Goal: Task Accomplishment & Management: Complete application form

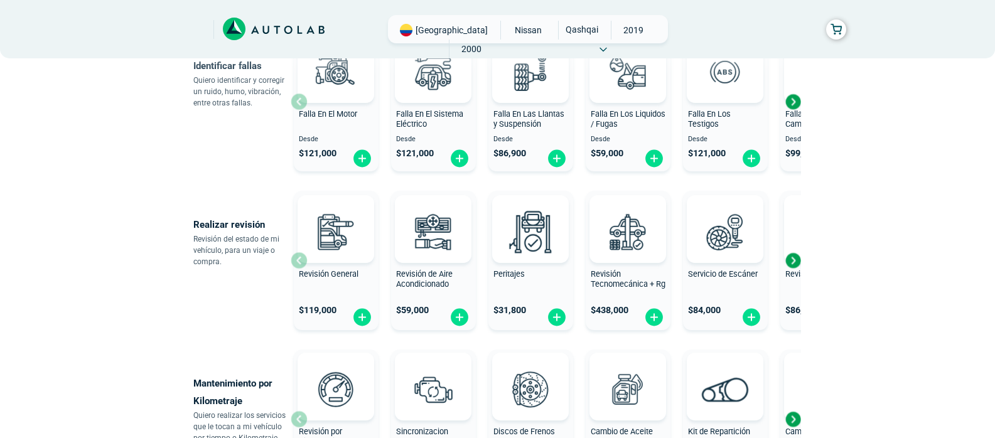
scroll to position [262, 0]
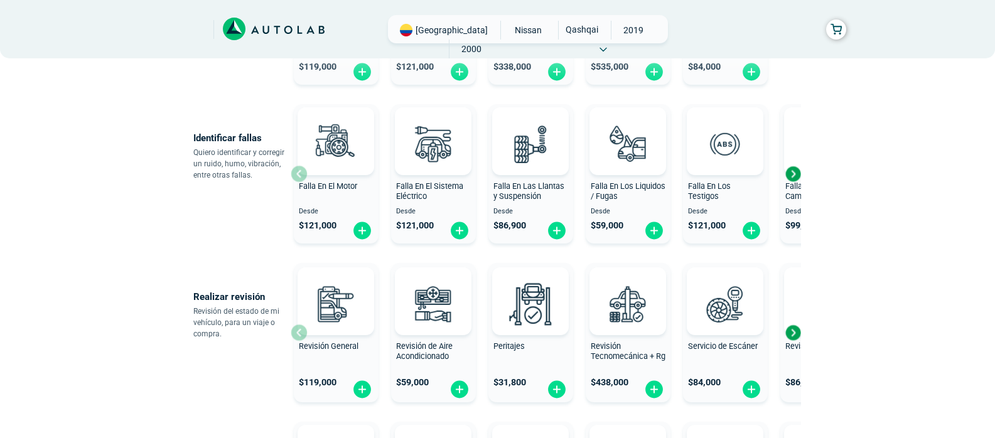
click at [791, 171] on div "Next slide" at bounding box center [793, 174] width 19 height 19
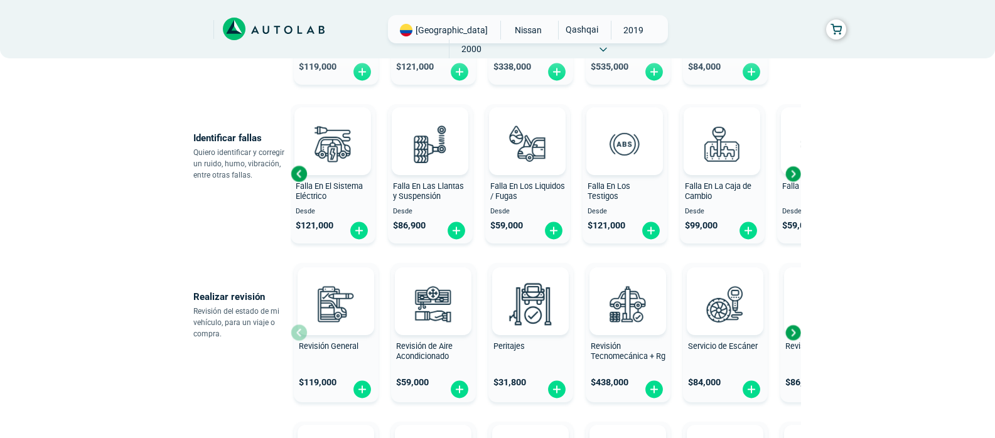
click at [791, 171] on div "Next slide" at bounding box center [793, 174] width 19 height 19
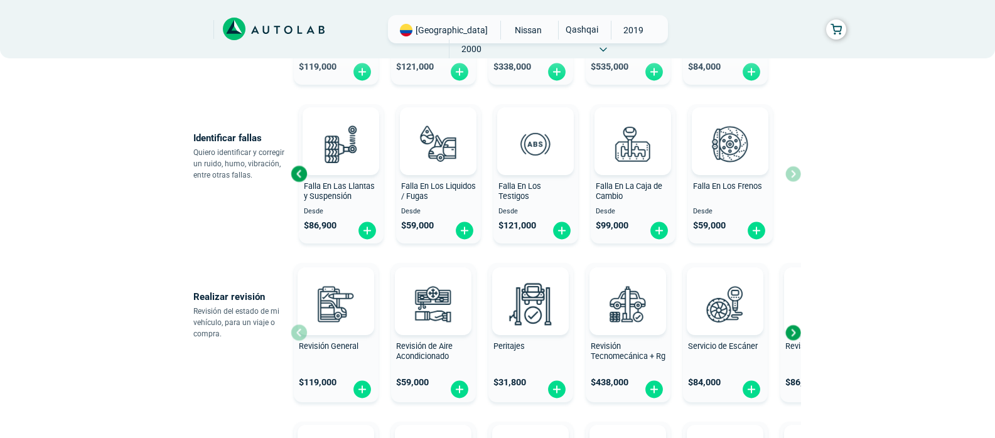
click at [299, 181] on div "Previous slide" at bounding box center [298, 174] width 19 height 19
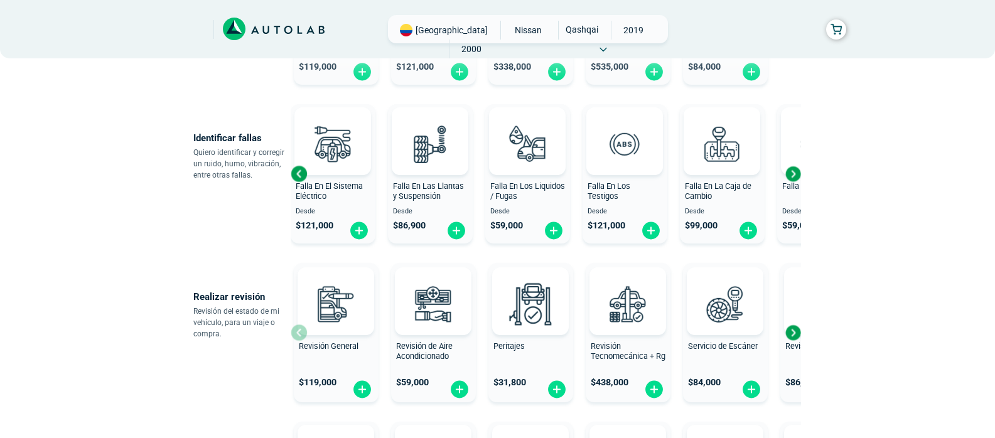
click at [793, 334] on div "Next slide" at bounding box center [793, 332] width 19 height 19
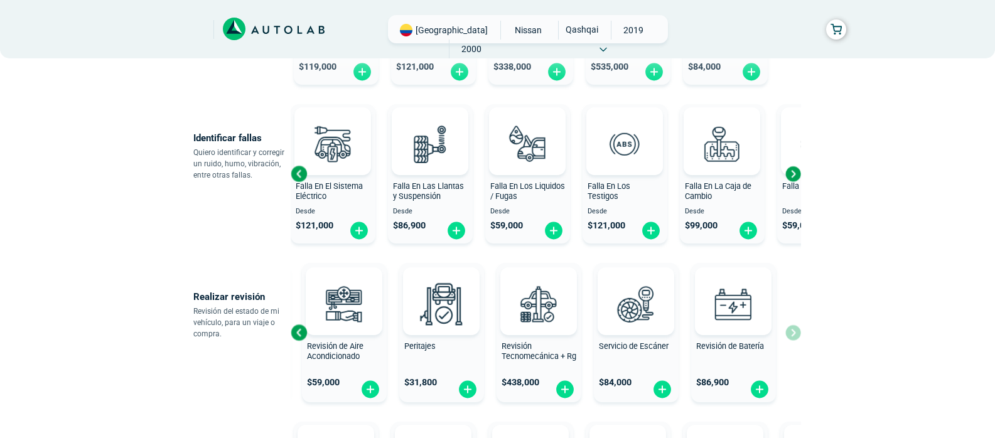
click at [793, 334] on div "Revisión General $ 119,000 Revisión de Aire Acondicionado $ 59,000 Peritajes $ …" at bounding box center [546, 332] width 510 height 149
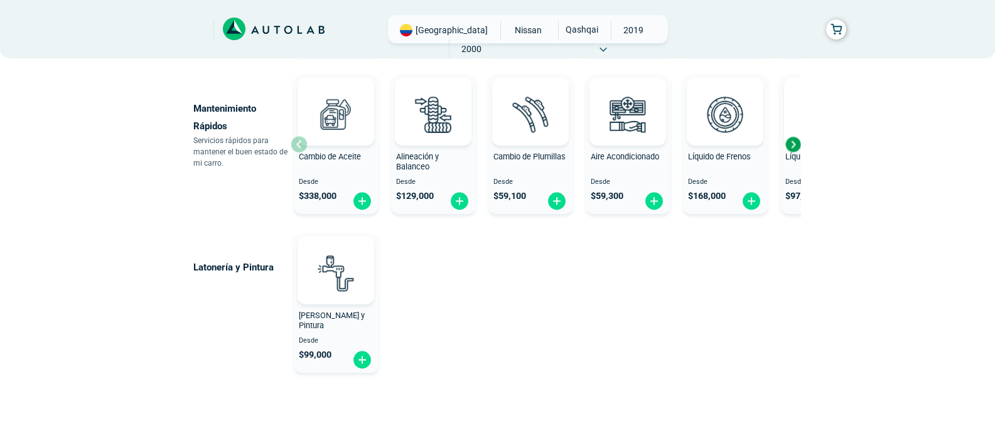
scroll to position [637, 0]
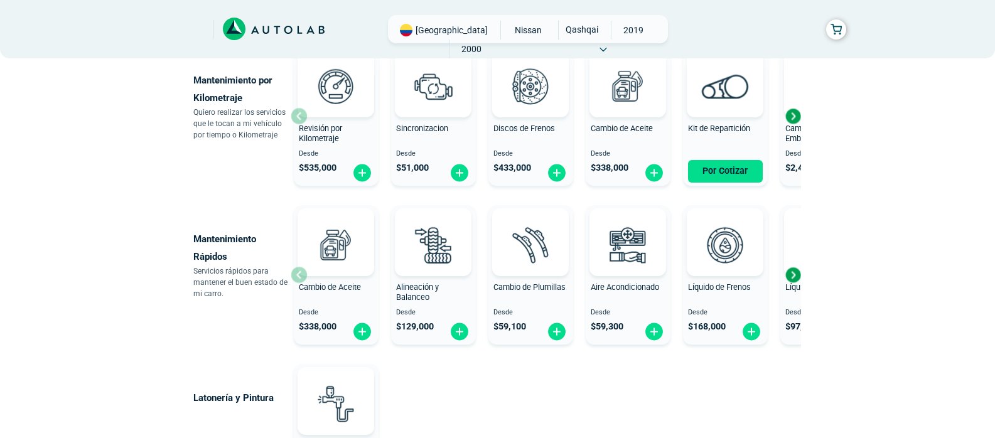
click at [796, 273] on div "Next slide" at bounding box center [793, 275] width 19 height 19
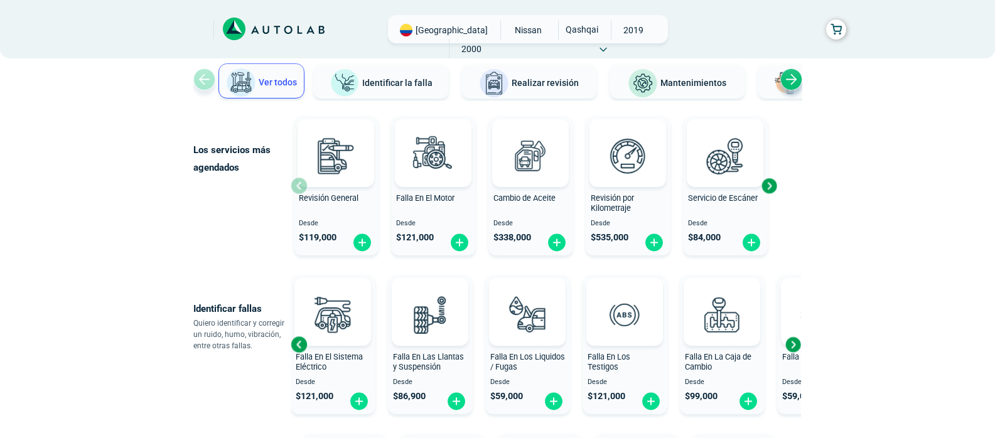
scroll to position [55, 0]
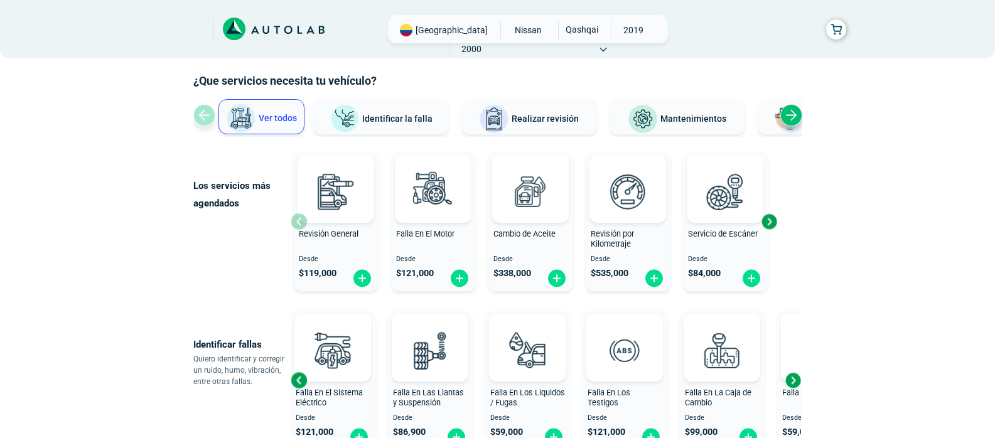
click at [789, 112] on div "Next slide" at bounding box center [791, 115] width 22 height 22
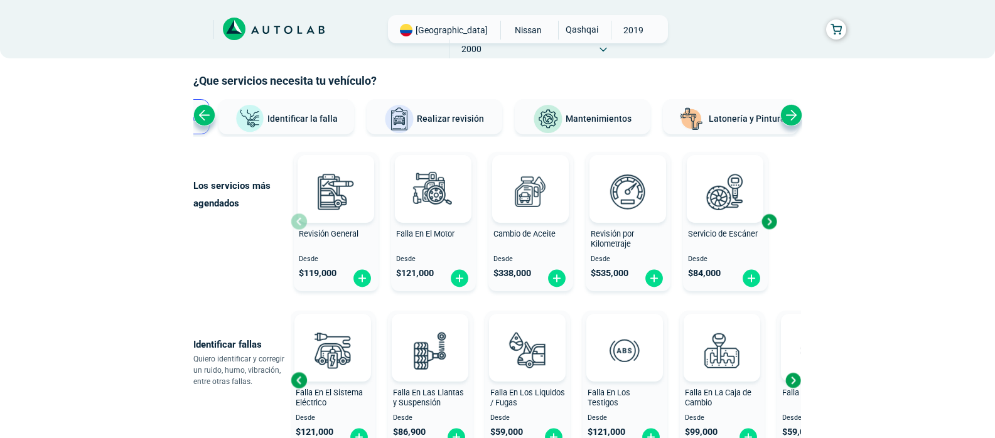
click at [790, 114] on div "Next slide" at bounding box center [791, 115] width 22 height 22
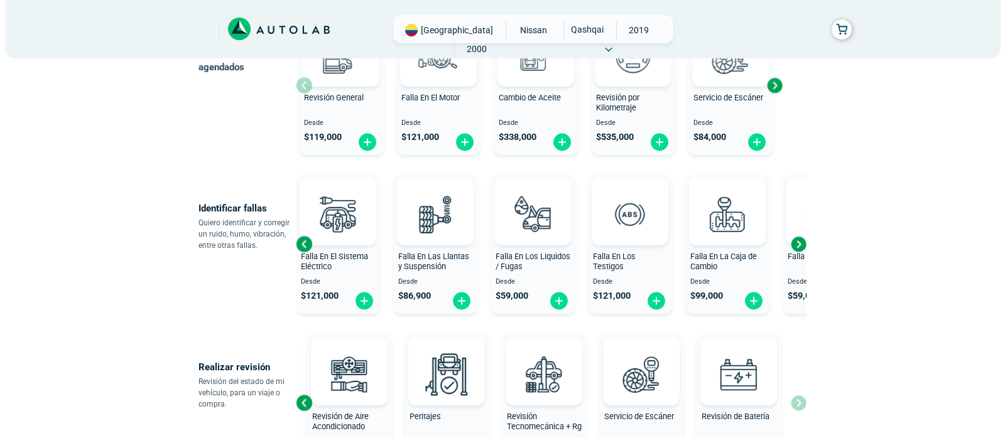
scroll to position [214, 0]
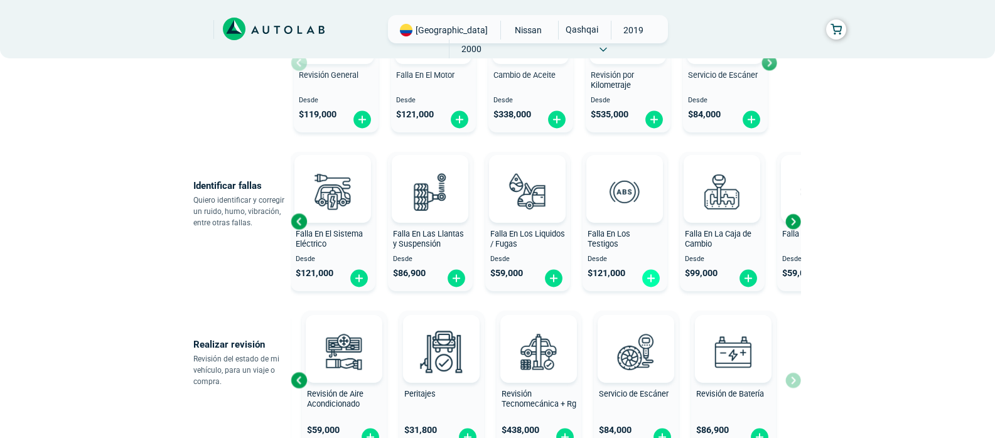
click at [655, 280] on img at bounding box center [651, 278] width 20 height 19
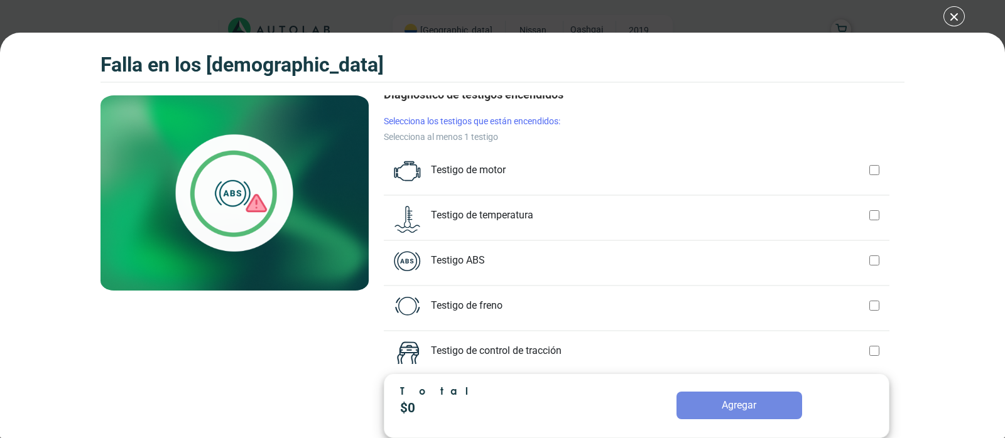
scroll to position [61, 0]
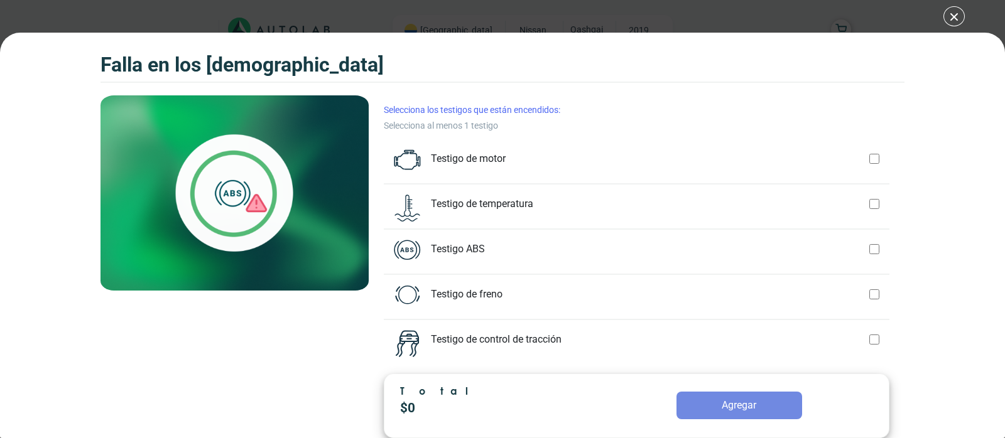
click at [869, 292] on div at bounding box center [874, 294] width 10 height 19
checkbox input "true"
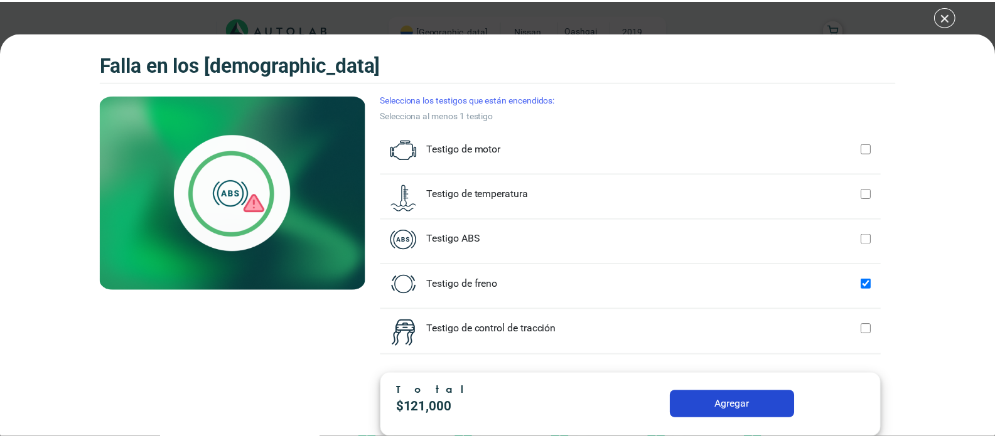
scroll to position [75, 0]
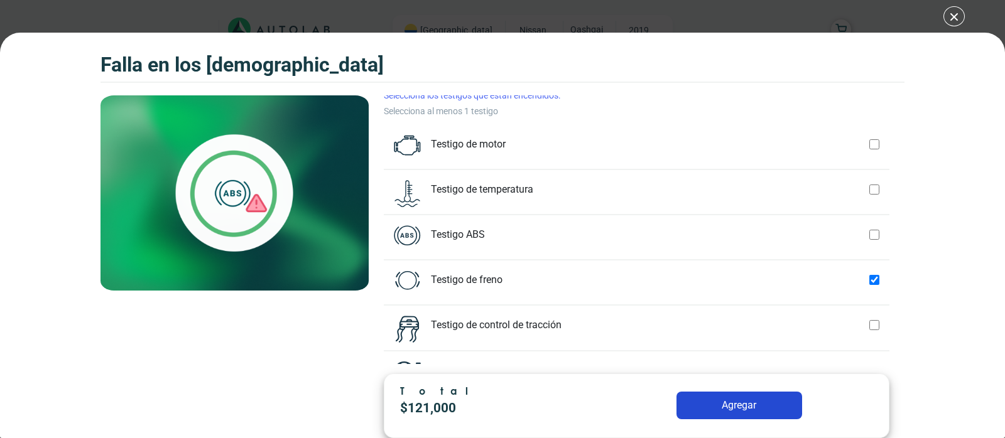
click at [748, 407] on button "Agregar" at bounding box center [739, 406] width 126 height 28
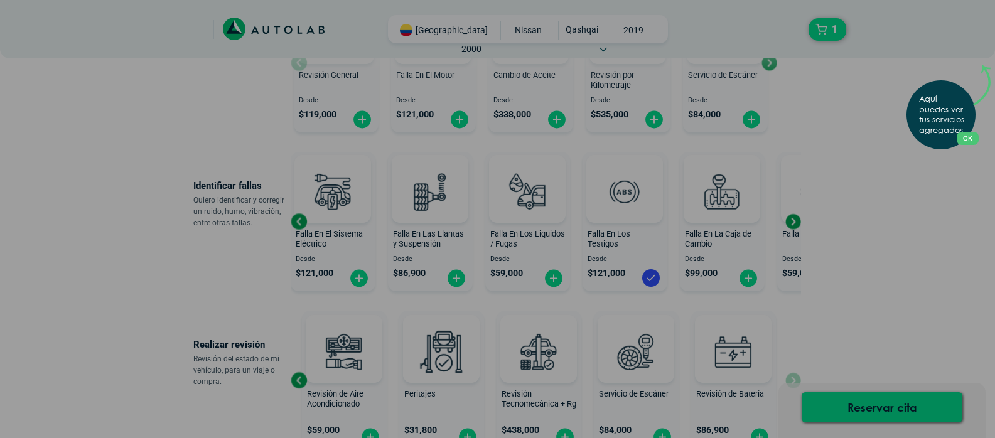
click at [973, 135] on button "OK" at bounding box center [968, 138] width 22 height 13
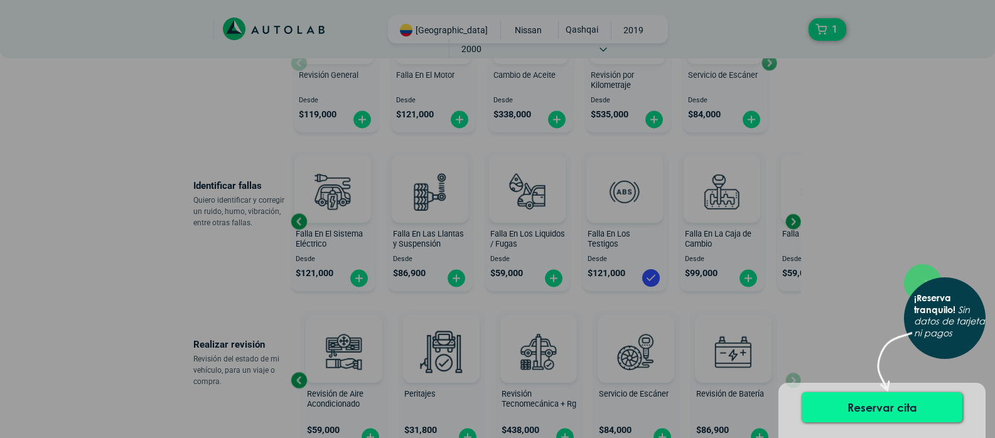
click at [877, 403] on button "Reservar cita" at bounding box center [882, 407] width 161 height 30
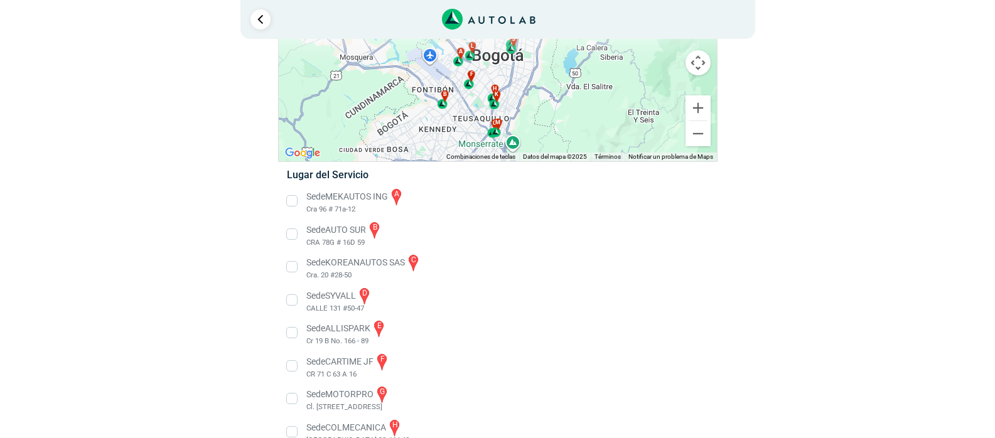
scroll to position [111, 0]
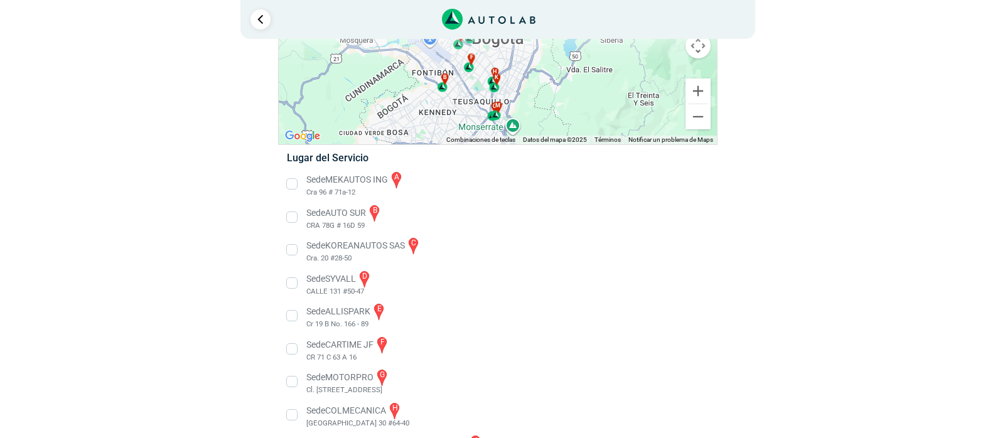
click at [293, 317] on li "Sede ALLISPARK e Cr 19 B No. 166 - 89" at bounding box center [498, 316] width 440 height 28
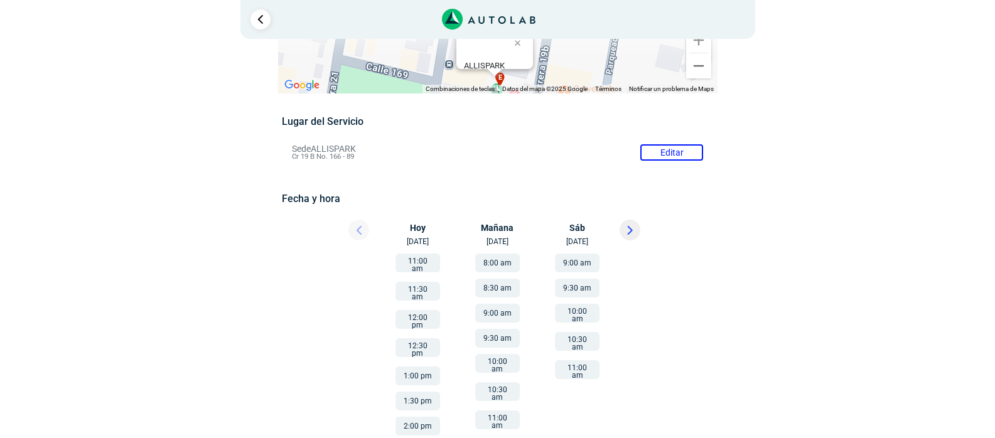
scroll to position [50, 0]
click at [419, 264] on button "11:00 am" at bounding box center [418, 262] width 45 height 19
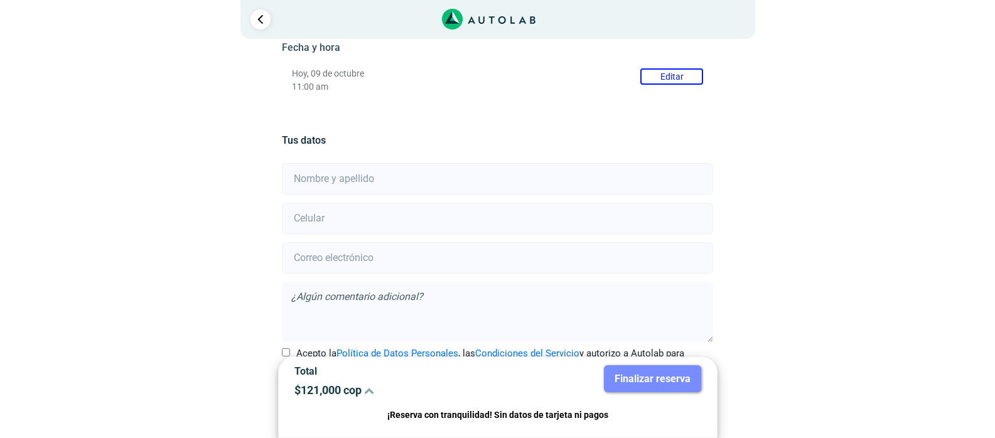
scroll to position [244, 0]
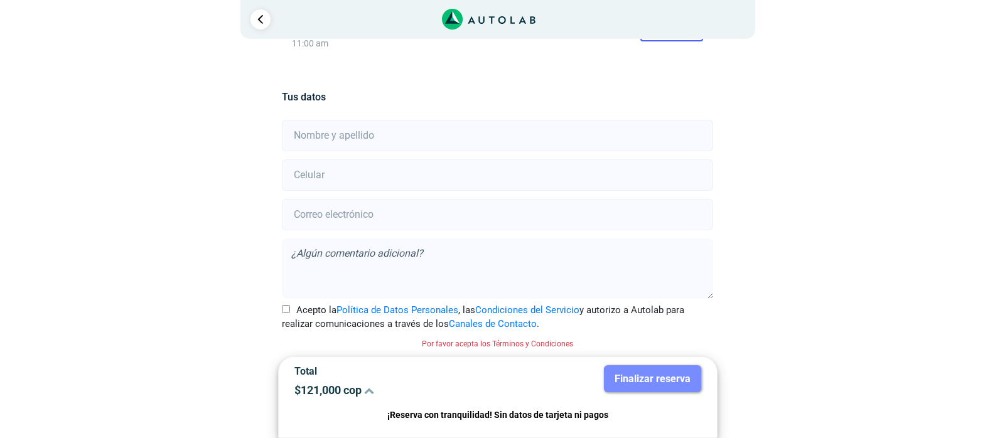
click at [391, 134] on input "text" at bounding box center [497, 135] width 431 height 31
type input "[PERSON_NAME]"
type input "3153996153"
type input "[EMAIL_ADDRESS][DOMAIN_NAME]"
click at [428, 246] on textarea at bounding box center [497, 269] width 431 height 60
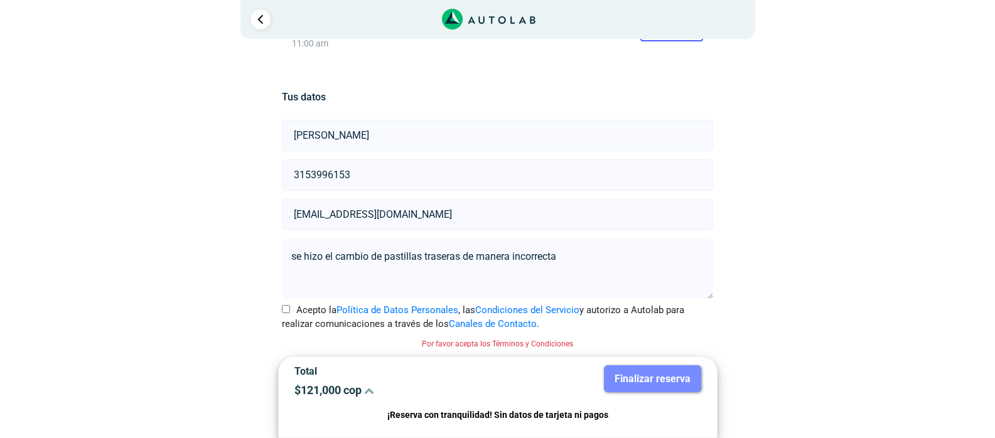
type textarea "se hizo el cambio de pastillas traseras de manera incorrecta"
click at [288, 310] on input "Acepto la Política de Datos Personales , las Condiciones del Servicio y autoriz…" at bounding box center [286, 309] width 8 height 8
checkbox input "true"
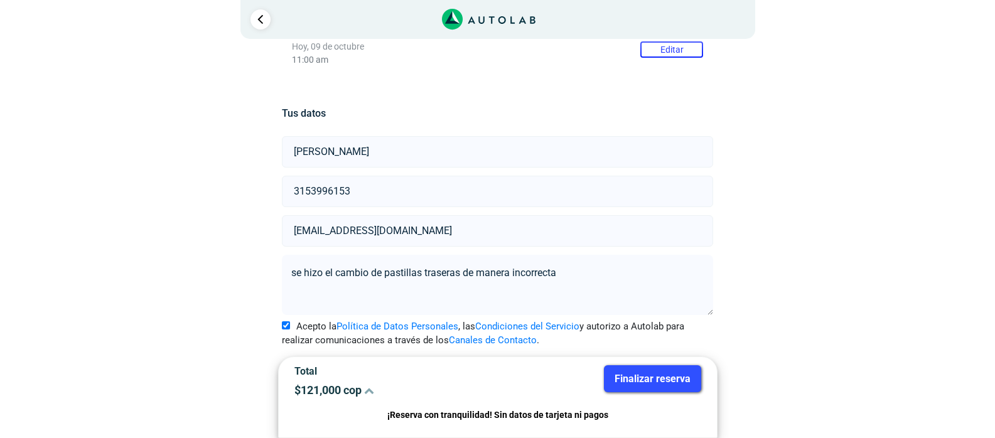
click at [658, 382] on button "Finalizar reserva" at bounding box center [652, 378] width 97 height 27
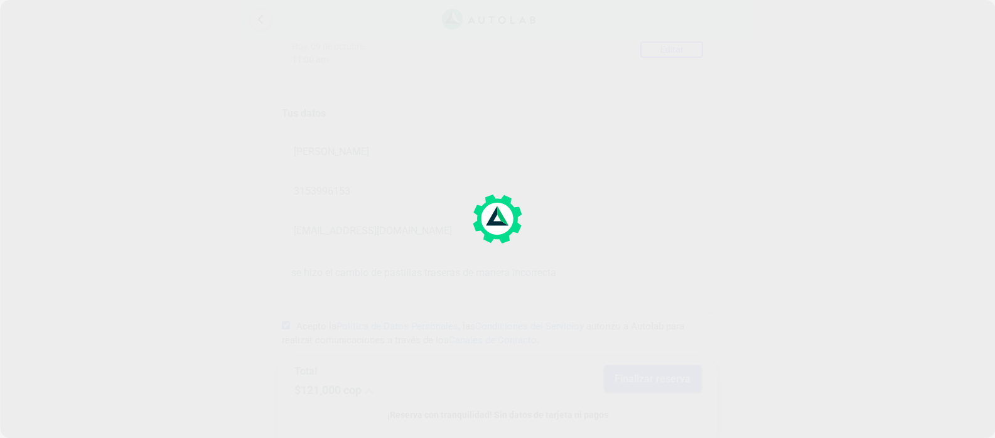
scroll to position [0, 0]
